Goal: Task Accomplishment & Management: Use online tool/utility

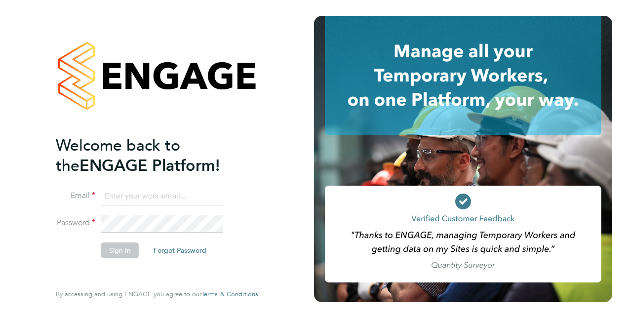
type input "[PERSON_NAME][EMAIL_ADDRESS][PERSON_NAME][DOMAIN_NAME]"
click at [122, 252] on button "Sign In" at bounding box center [120, 251] width 38 height 16
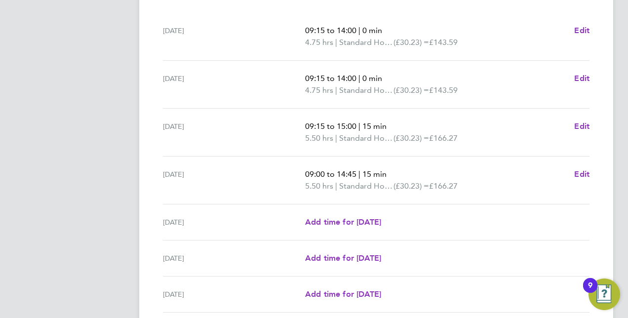
scroll to position [346, 0]
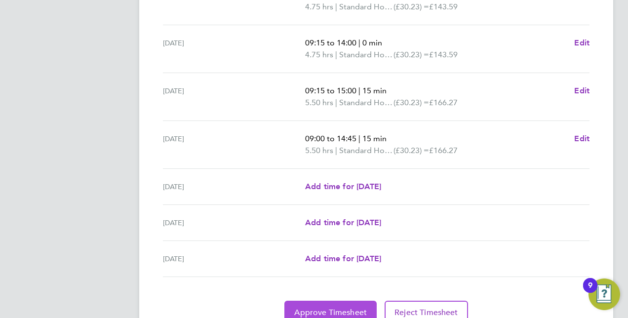
drag, startPoint x: 341, startPoint y: 303, endPoint x: 294, endPoint y: 270, distance: 57.7
click at [341, 303] on button "Approve Timesheet" at bounding box center [330, 313] width 92 height 24
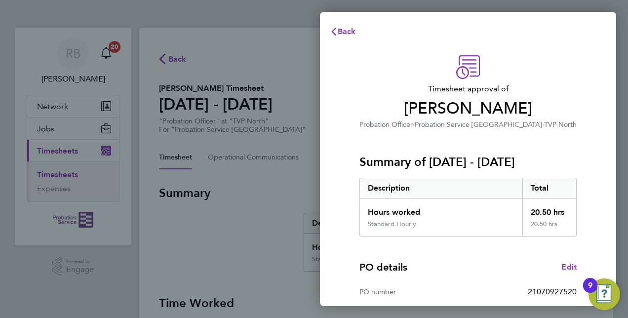
scroll to position [154, 0]
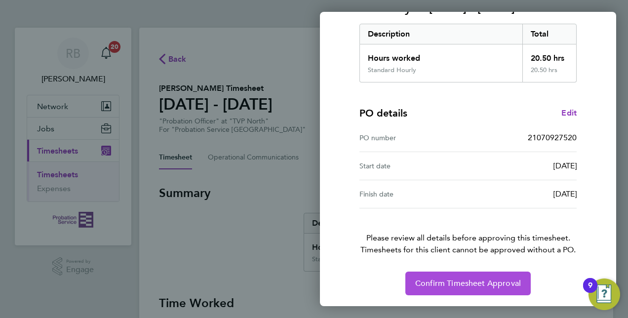
click at [474, 280] on span "Confirm Timesheet Approval" at bounding box center [468, 284] width 106 height 10
